Goal: Check status

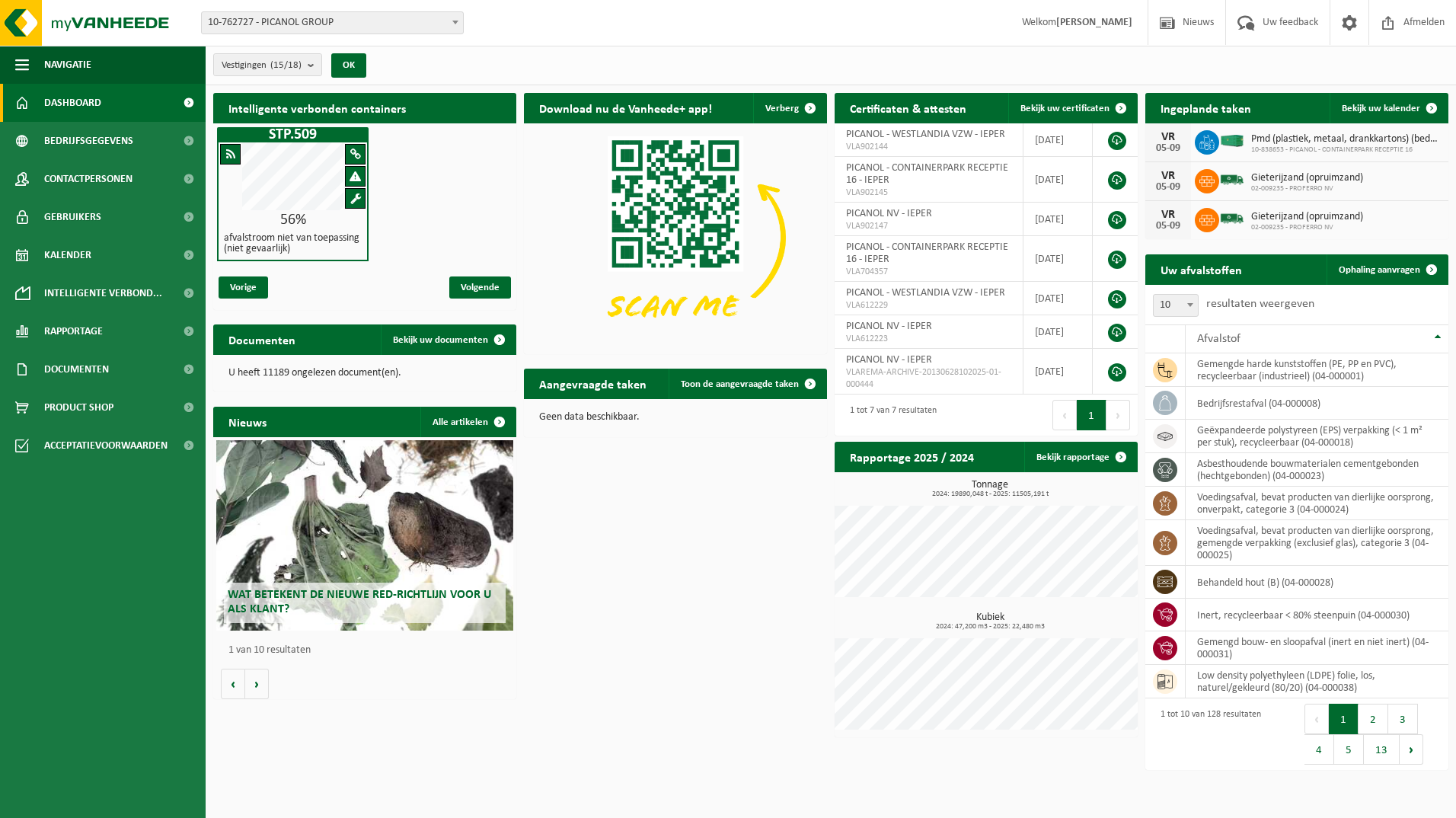
click at [77, 99] on span "Dashboard" at bounding box center [72, 103] width 57 height 38
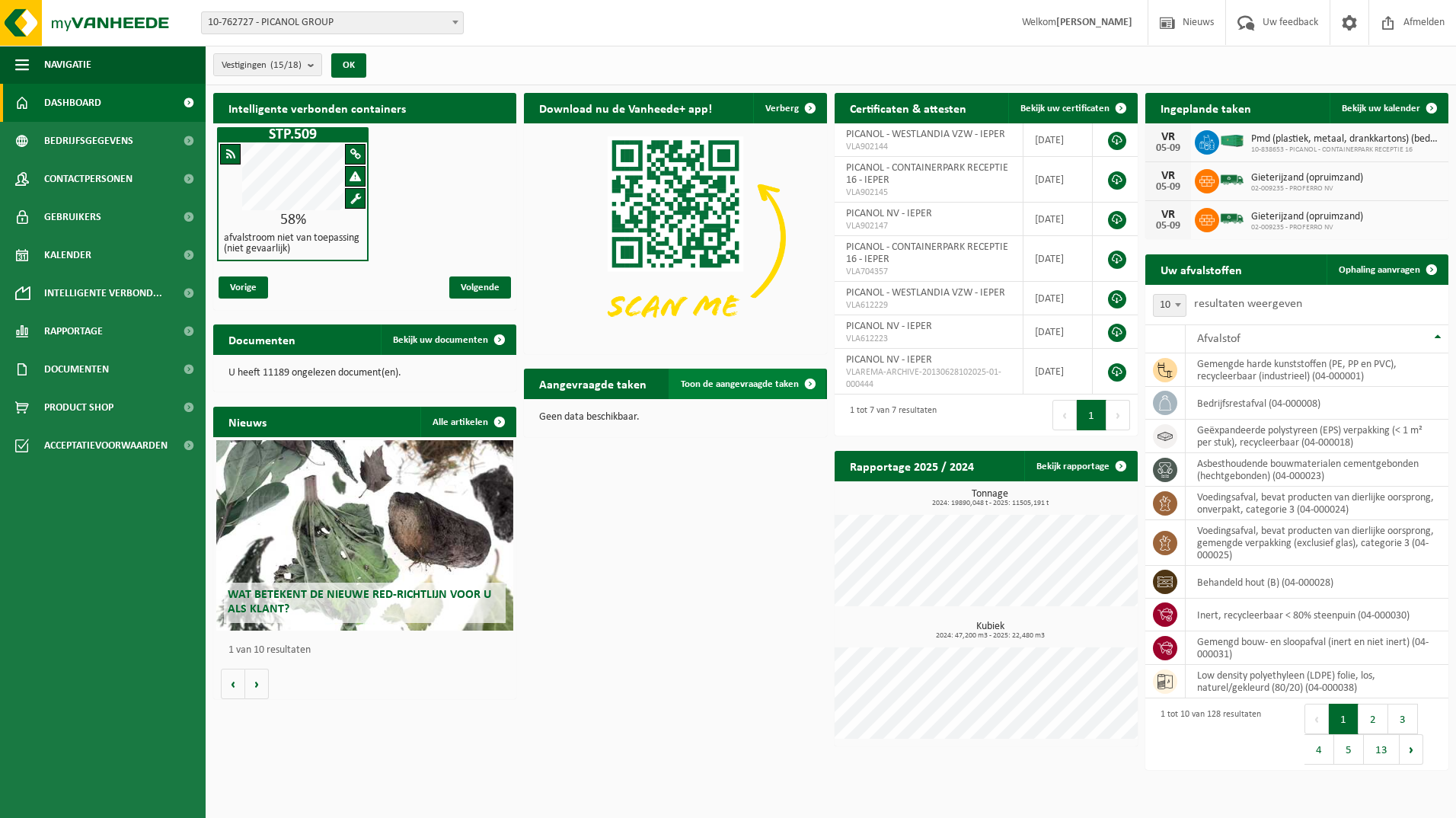
click at [730, 387] on span "Toon de aangevraagde taken" at bounding box center [740, 385] width 118 height 10
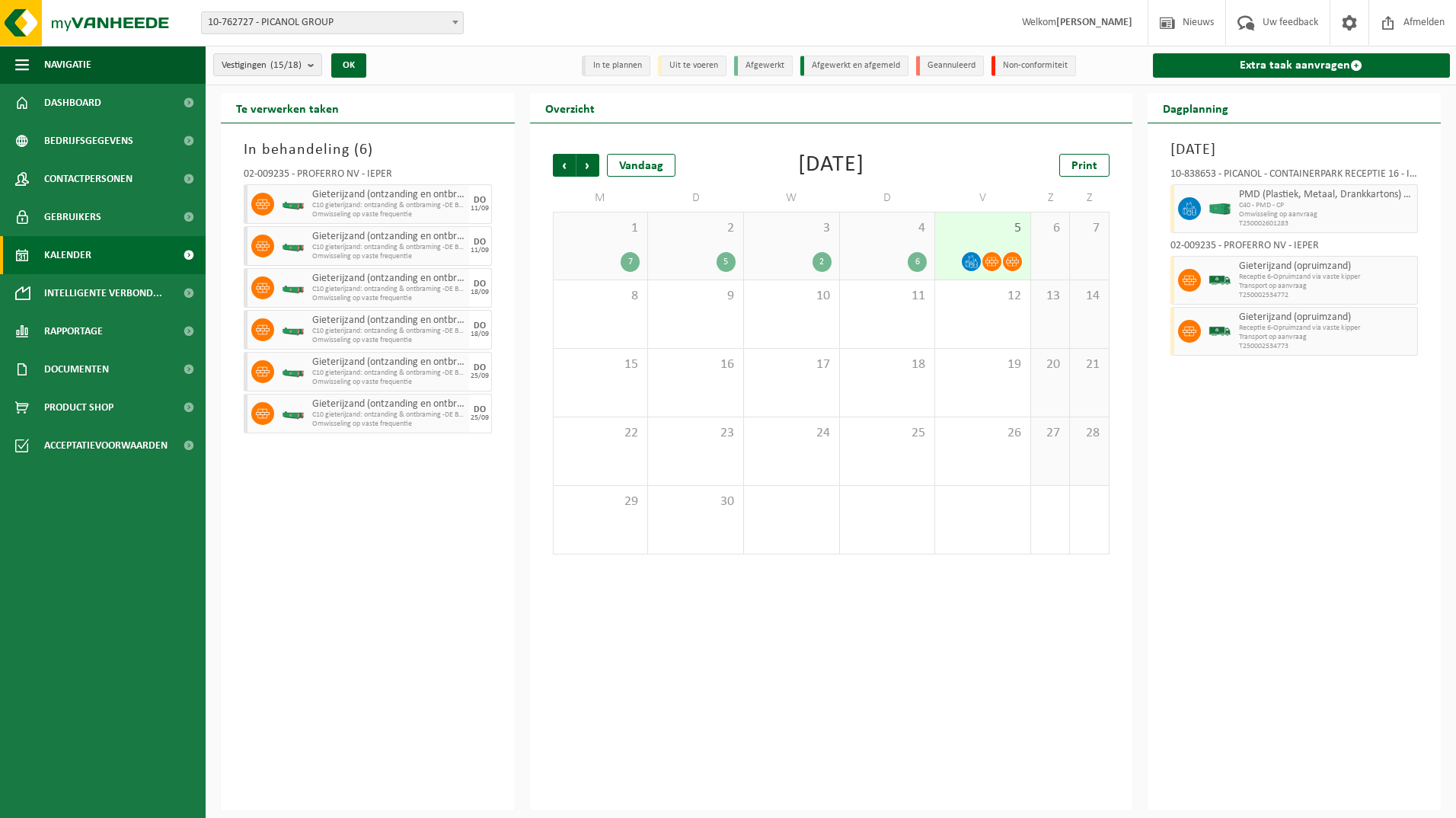
click at [984, 247] on div "5" at bounding box center [982, 246] width 95 height 68
click at [608, 324] on div "8" at bounding box center [601, 313] width 95 height 68
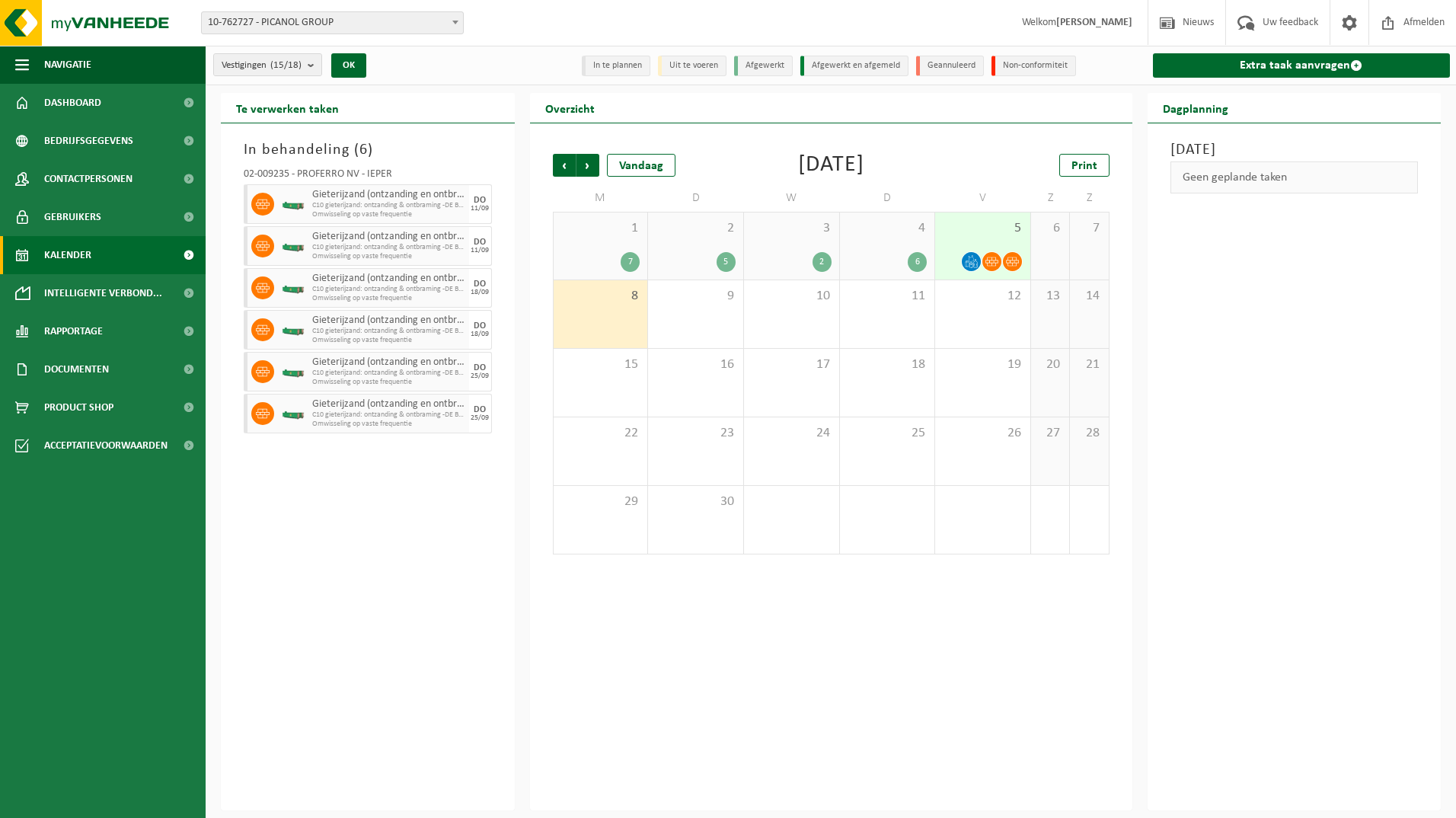
click at [691, 248] on div "2 5" at bounding box center [695, 246] width 95 height 68
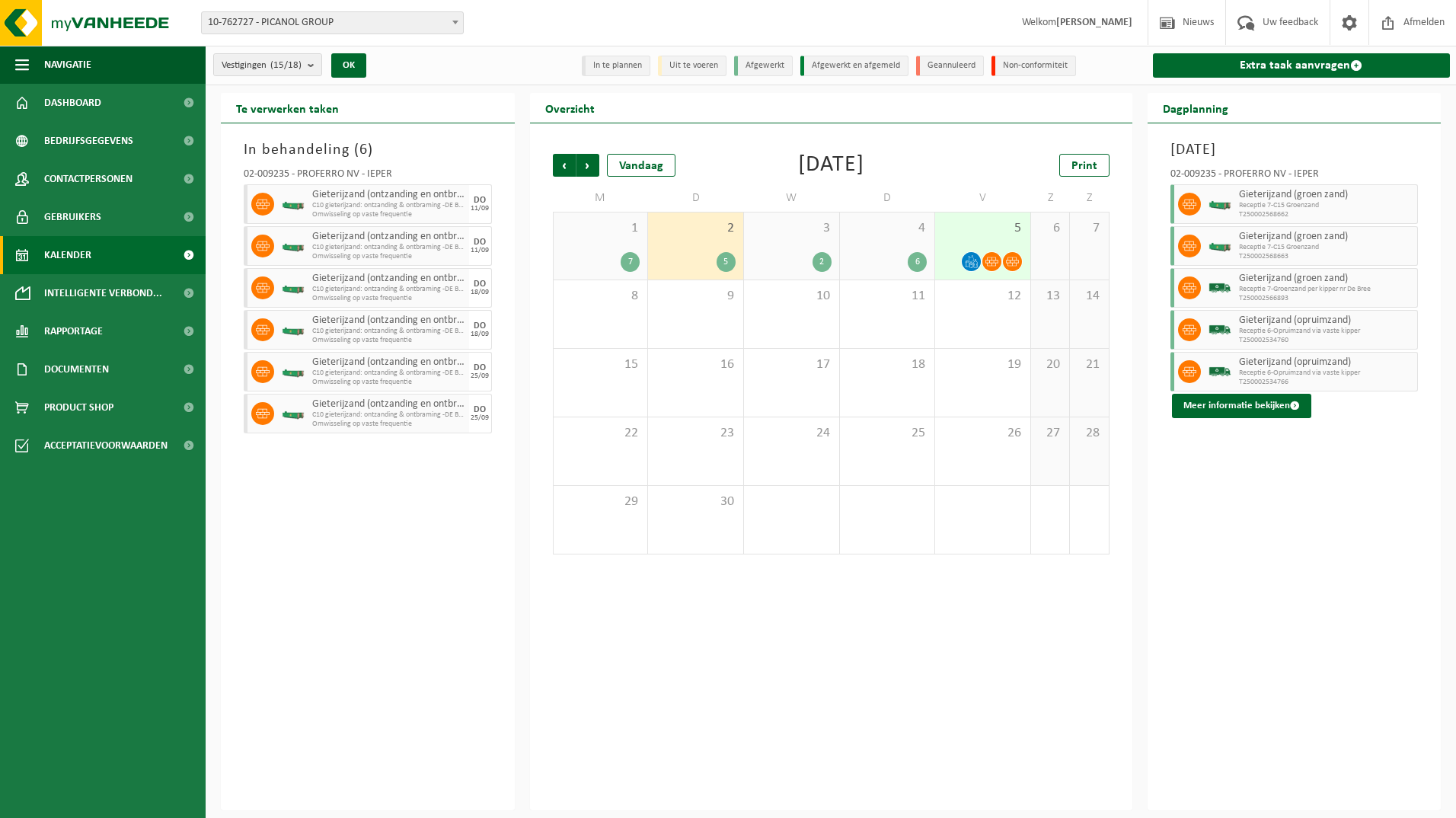
click at [775, 250] on div "3 2" at bounding box center [792, 246] width 95 height 68
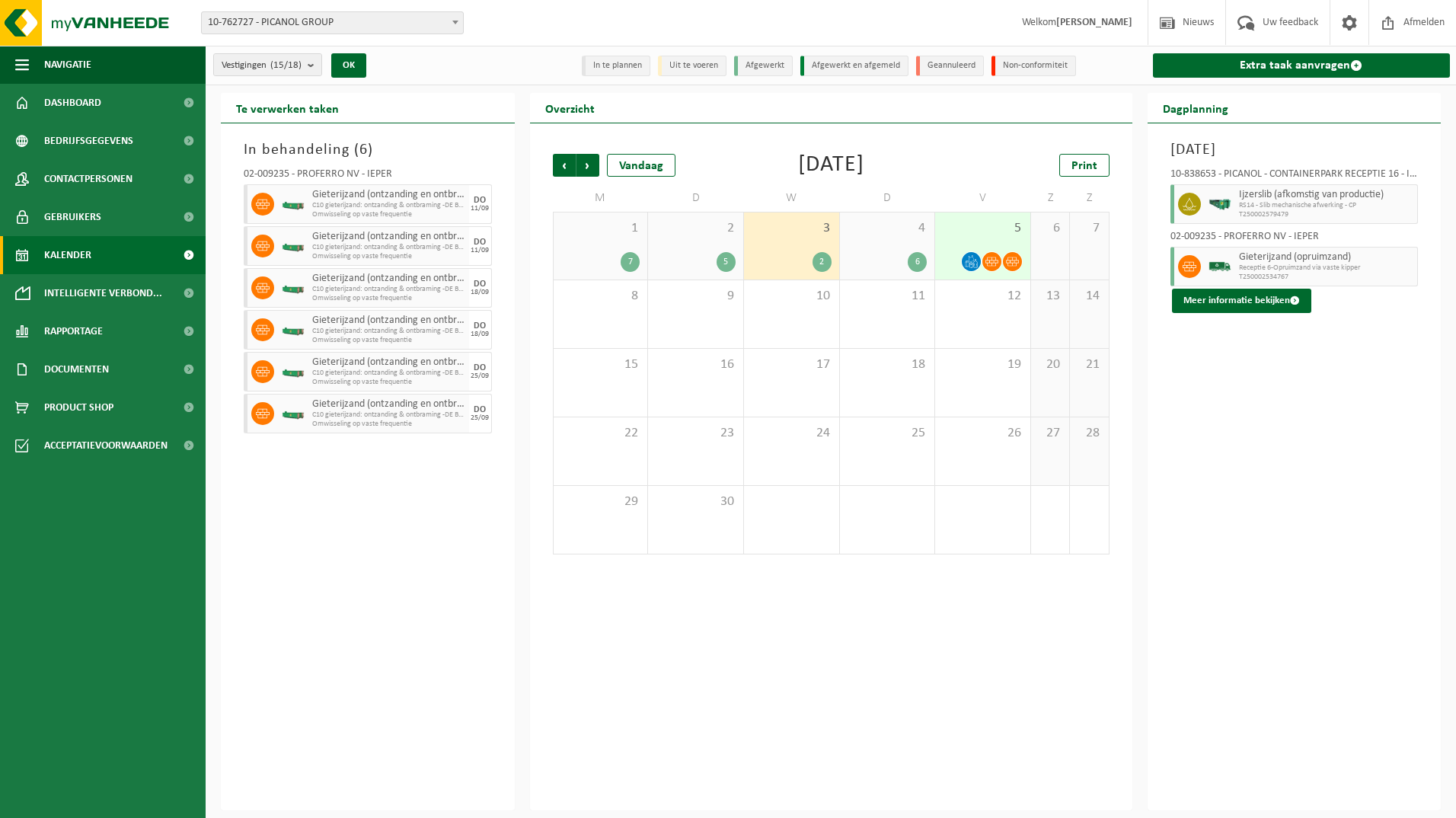
click at [851, 250] on div "4 6" at bounding box center [887, 246] width 95 height 68
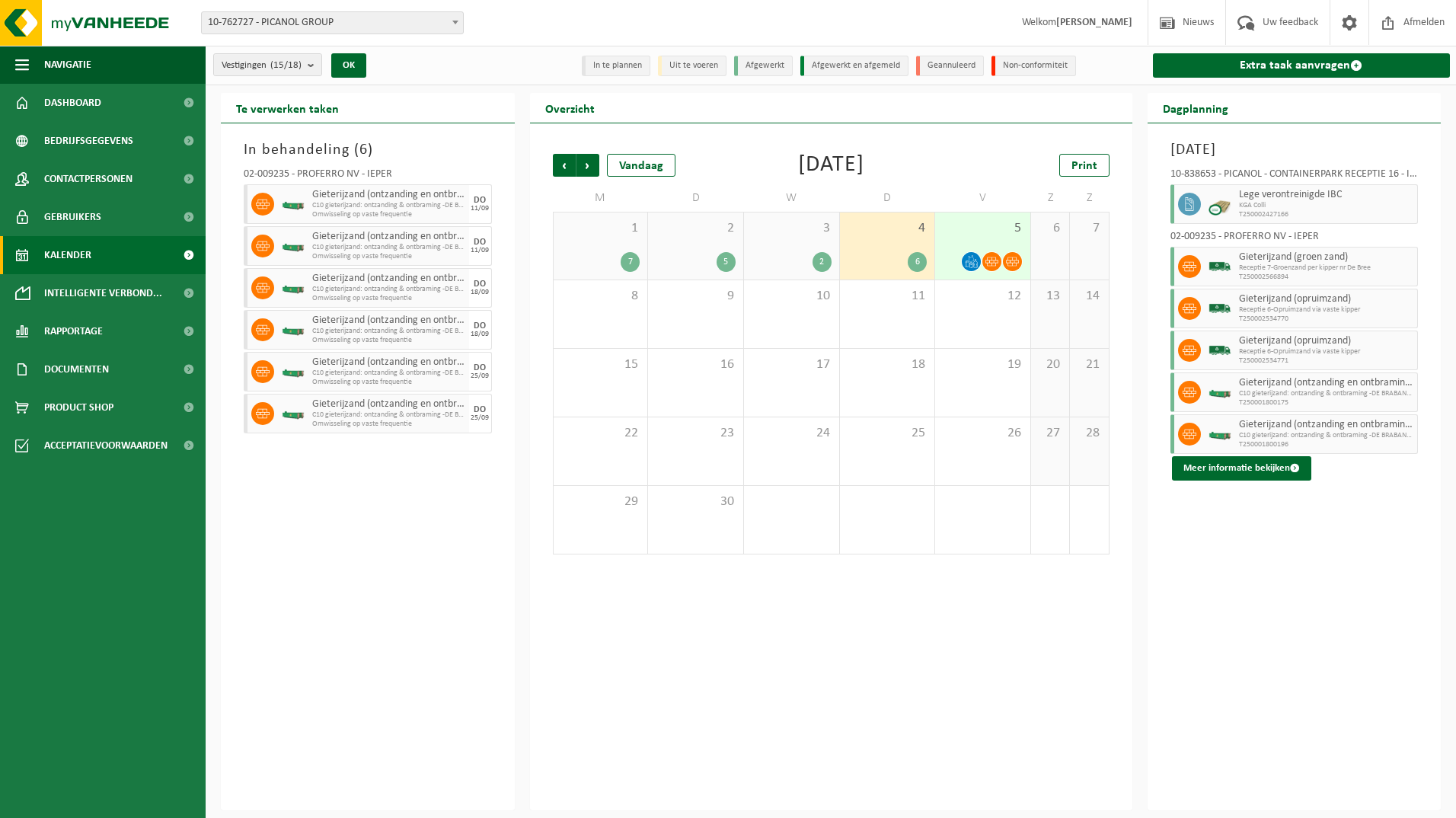
click at [605, 238] on div "1 7" at bounding box center [601, 246] width 95 height 68
